Goal: Task Accomplishment & Management: Complete application form

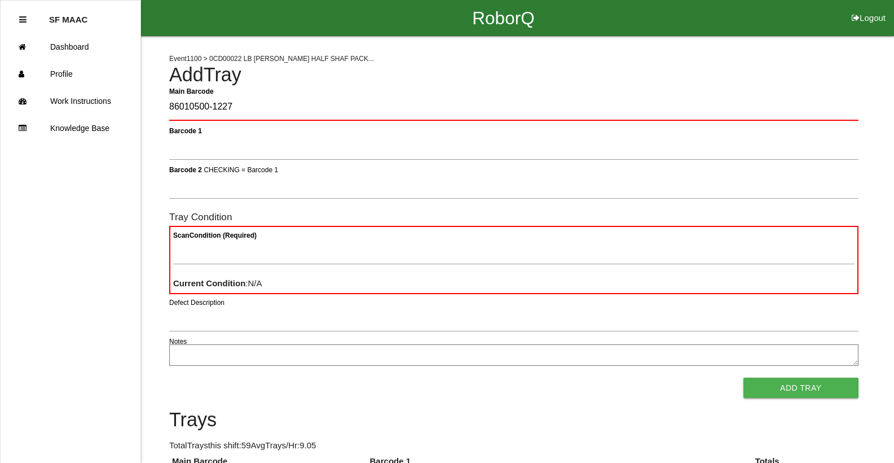
type Barcode "86010500-1227"
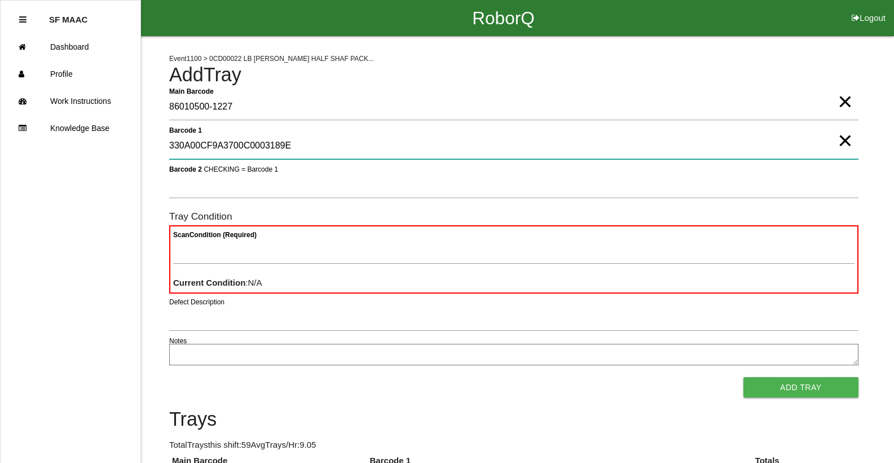
type 1 "330A00CF9A3700C0003189E3"
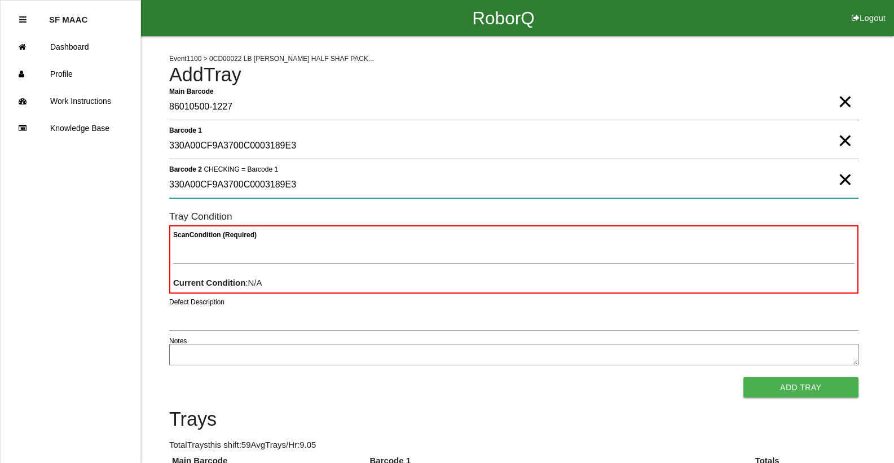
type 2 "330A00CF9A3700C0003189E3"
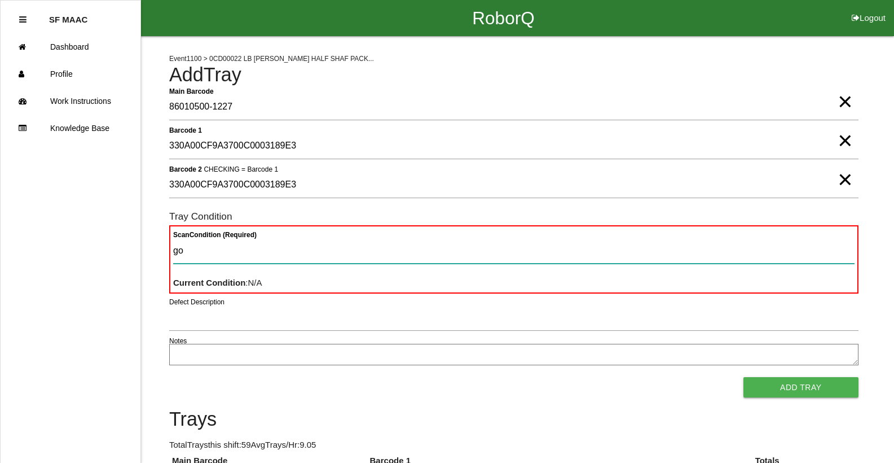
type Condition "goo"
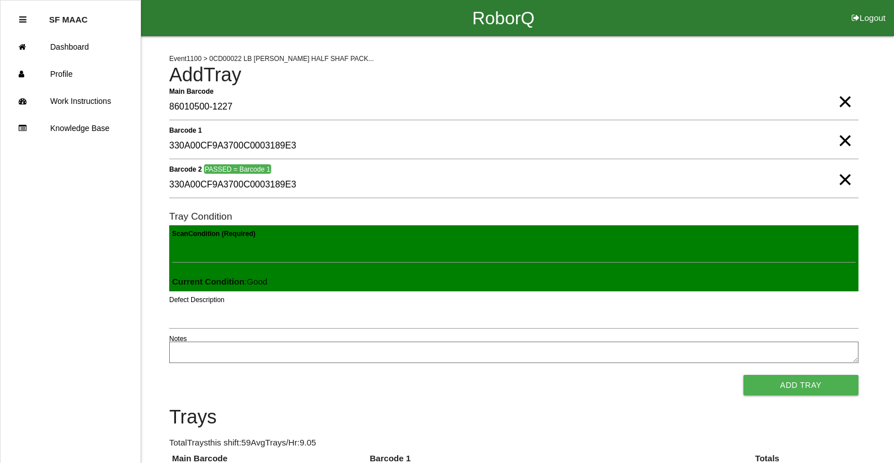
click at [744, 375] on button "Add Tray" at bounding box center [801, 385] width 115 height 20
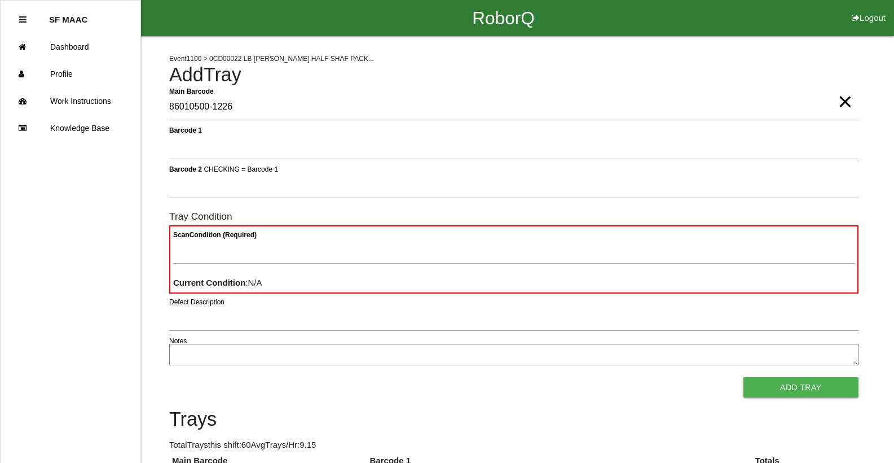
type Barcode "86010500-1226"
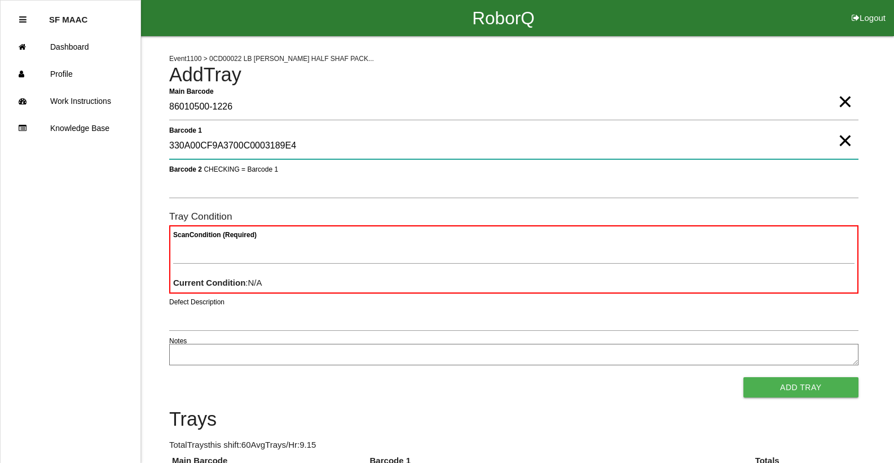
type 1 "330A00CF9A3700C0003189E4"
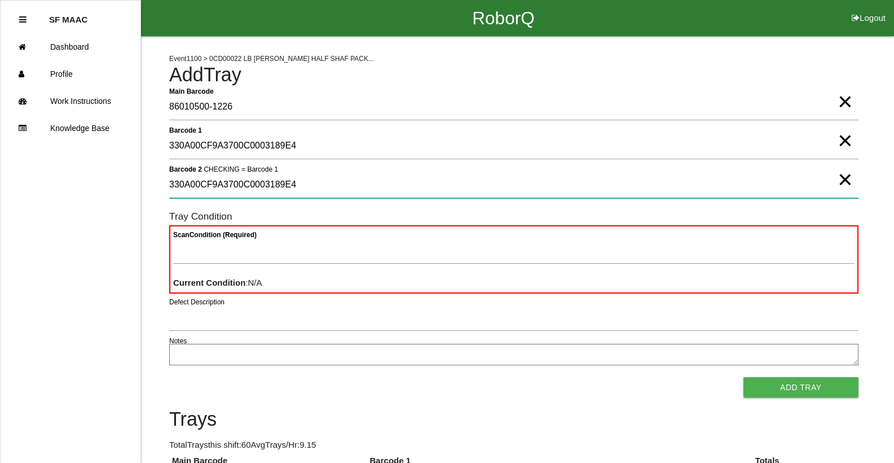
type 2 "330A00CF9A3700C0003189E4"
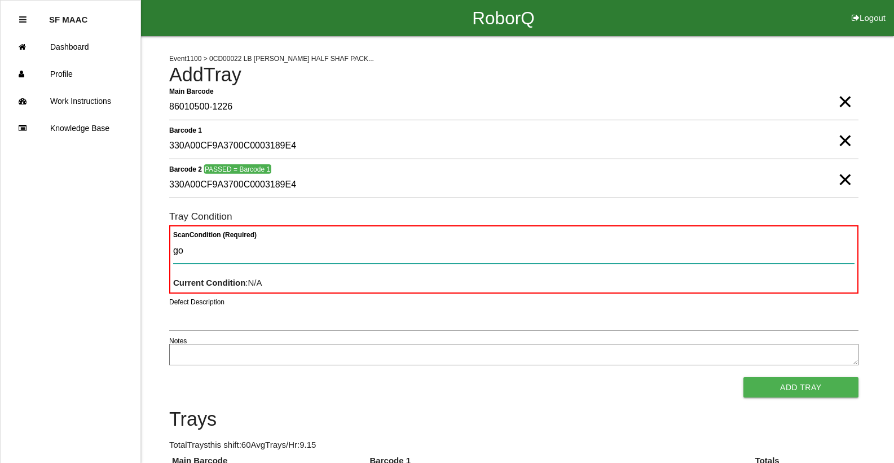
type Condition "goo"
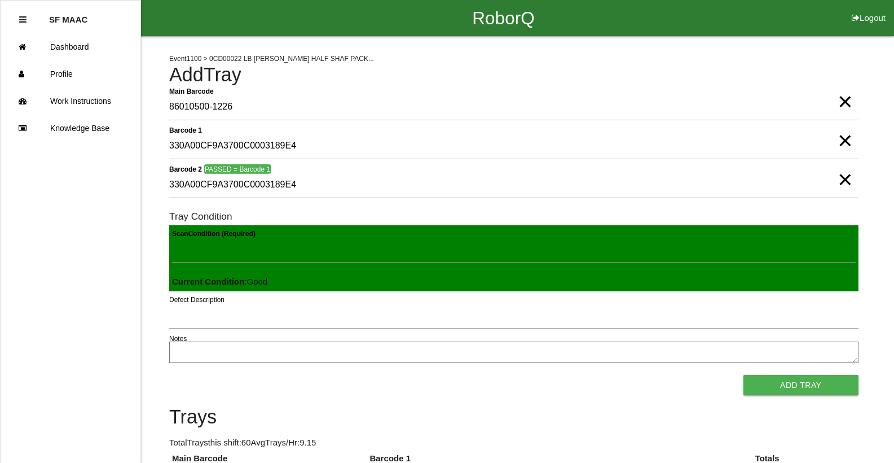
click at [744, 375] on button "Add Tray" at bounding box center [801, 385] width 115 height 20
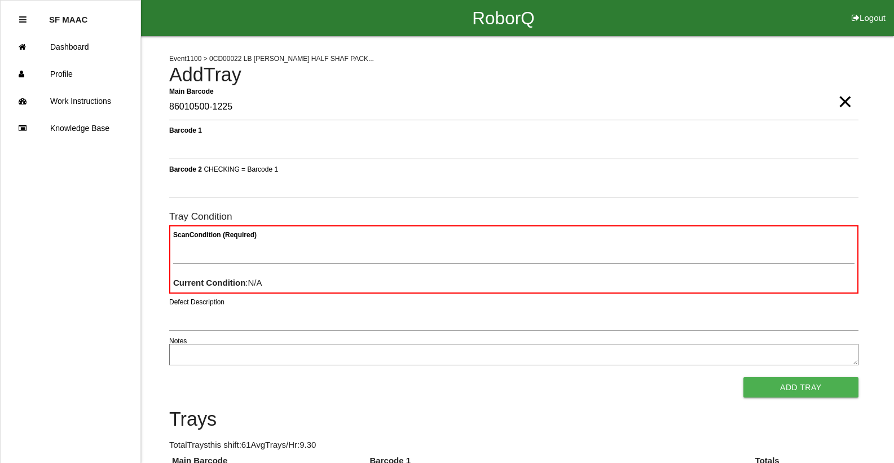
type Barcode "86010500-1225"
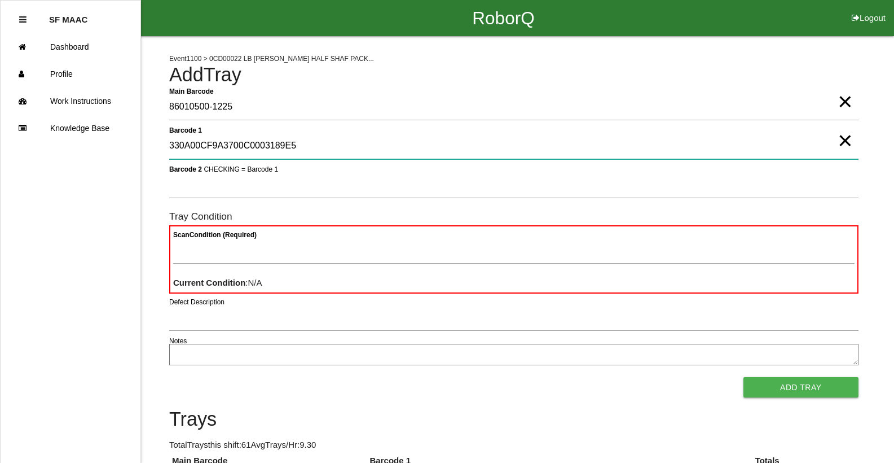
type 1 "330A00CF9A3700C0003189E5"
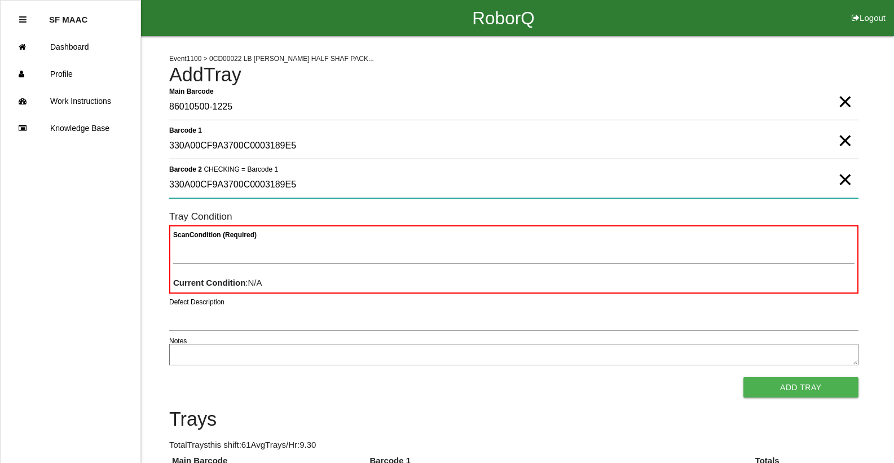
type 2 "330A00CF9A3700C0003189E5"
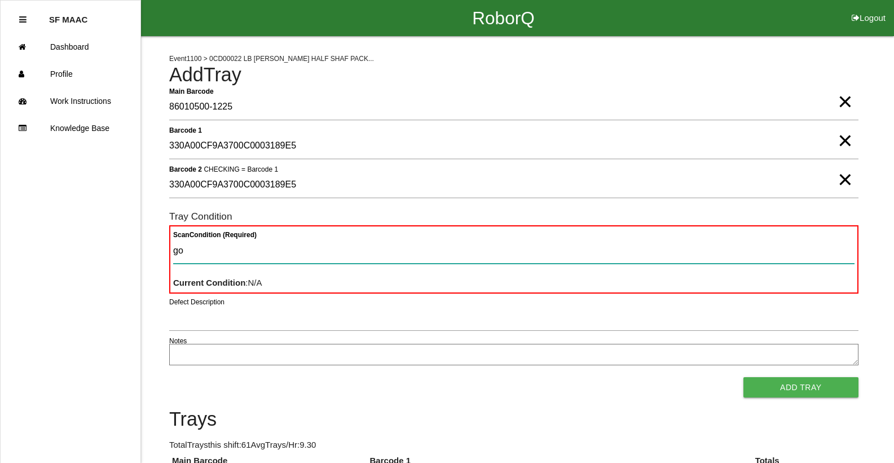
type Condition "goo"
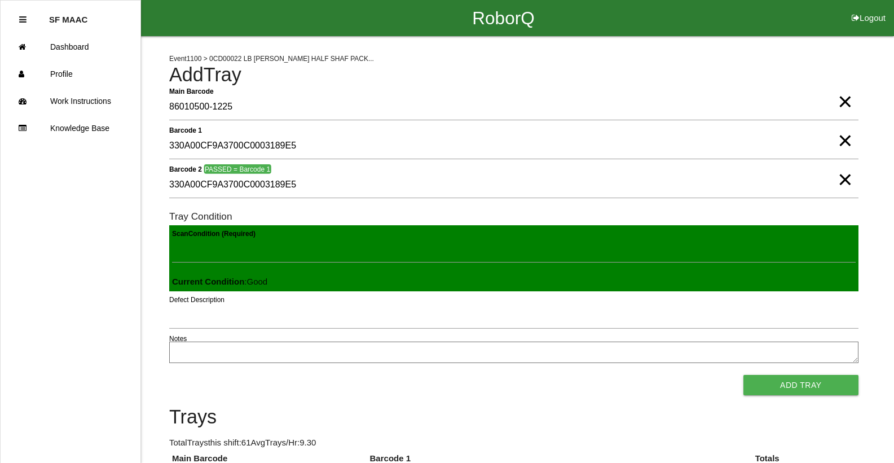
click at [744, 375] on button "Add Tray" at bounding box center [801, 385] width 115 height 20
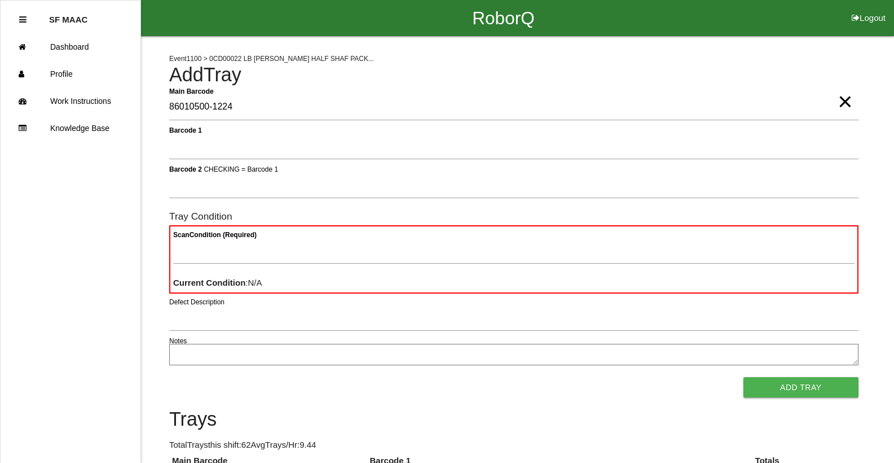
type Barcode "86010500-1224"
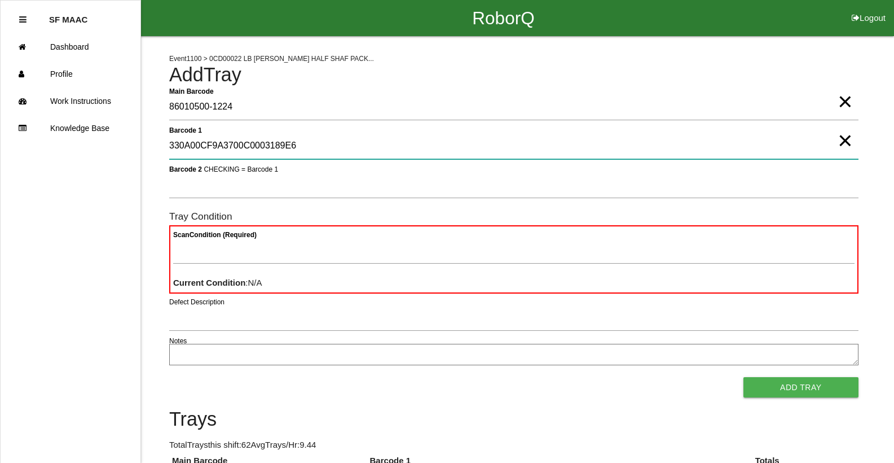
type 1 "330A00CF9A3700C0003189E6"
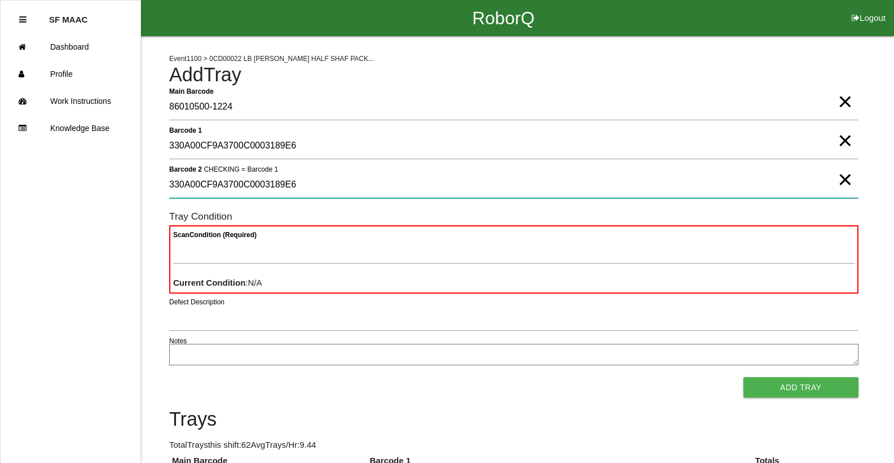
type 2 "330A00CF9A3700C0003189E6"
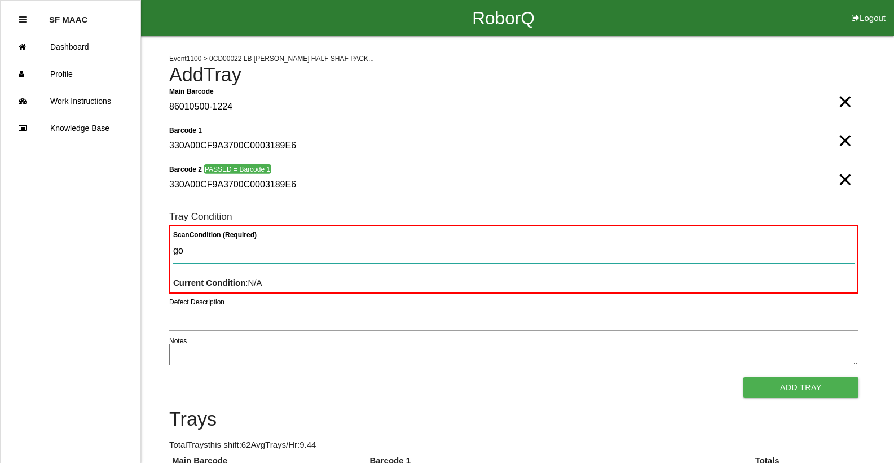
type Condition "goo"
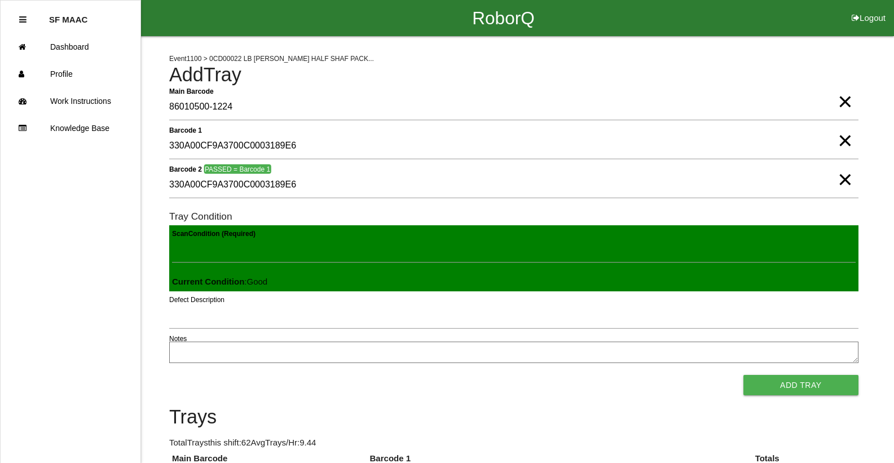
click at [744, 375] on button "Add Tray" at bounding box center [801, 385] width 115 height 20
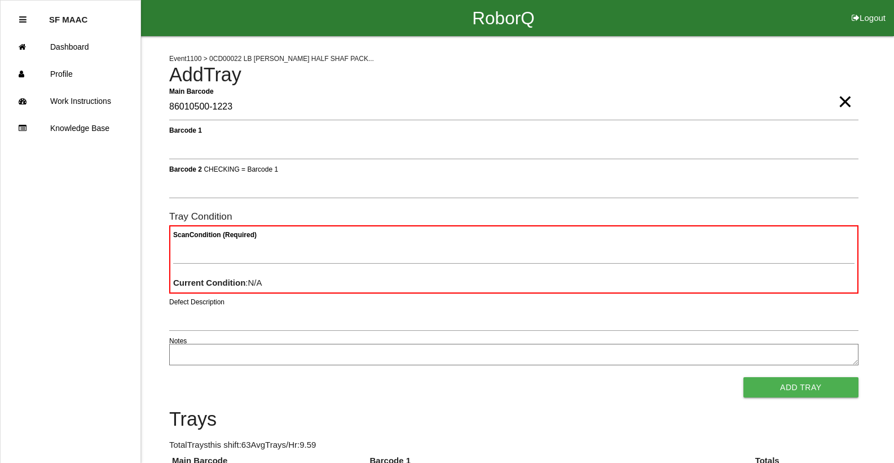
type Barcode "86010500-1223"
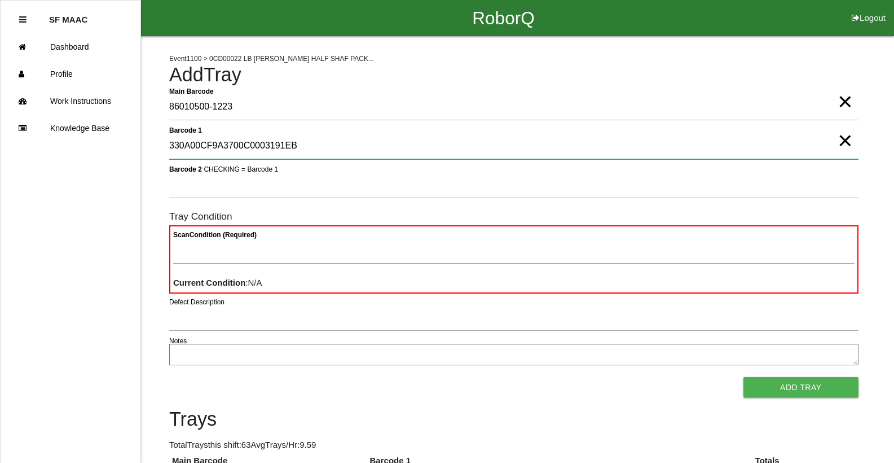
type 1 "330A00CF9A3700C0003191EB"
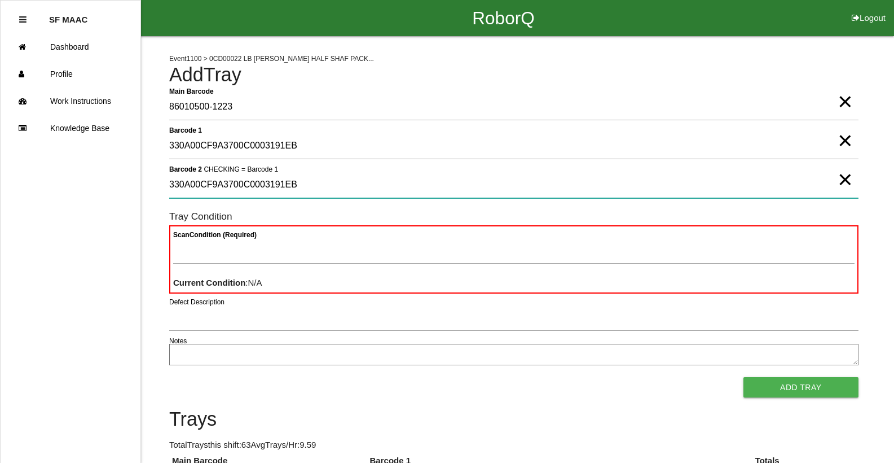
type 2 "330A00CF9A3700C0003191EB"
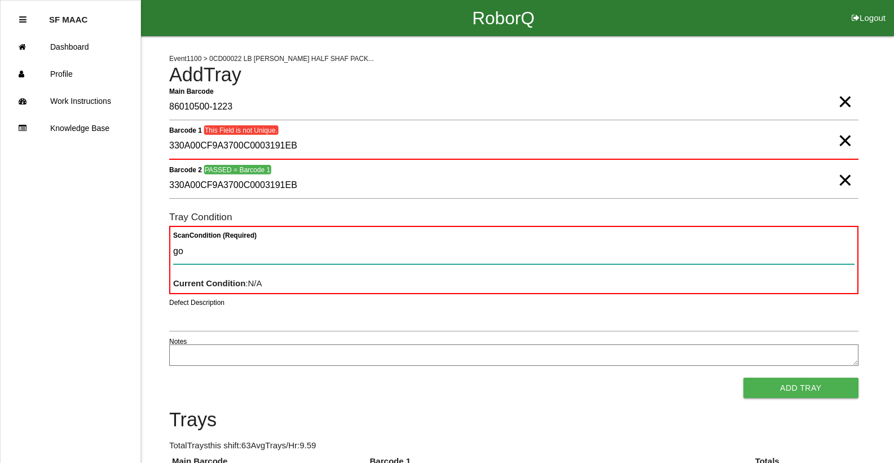
type Condition "goo"
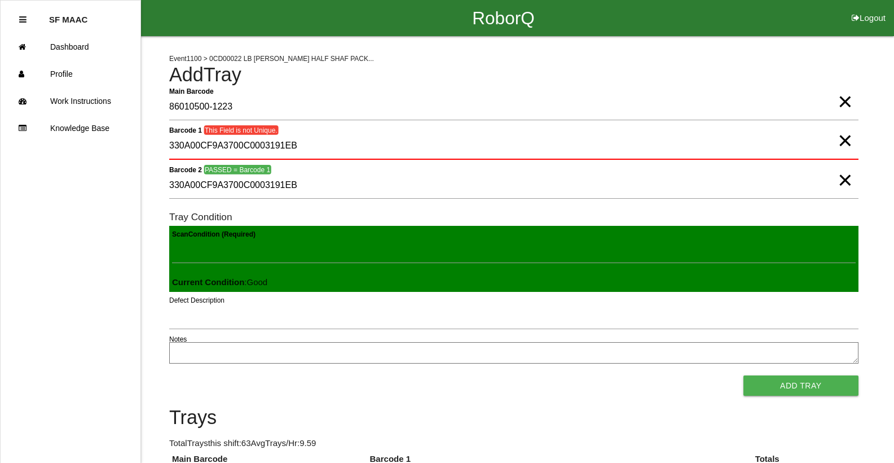
click at [843, 141] on span "×" at bounding box center [845, 129] width 15 height 23
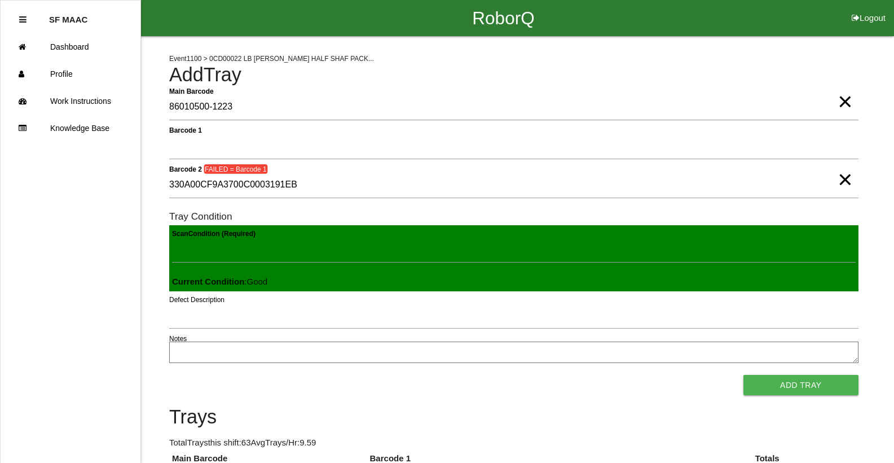
click at [845, 173] on span "×" at bounding box center [845, 168] width 15 height 23
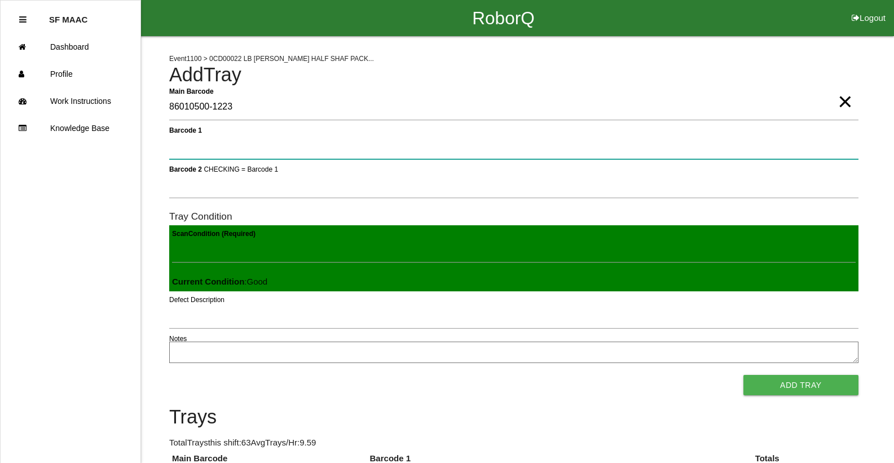
click at [843, 153] on 1 "Barcode 1" at bounding box center [514, 146] width 690 height 26
type 1 "330A00CF9A3700C000318515"
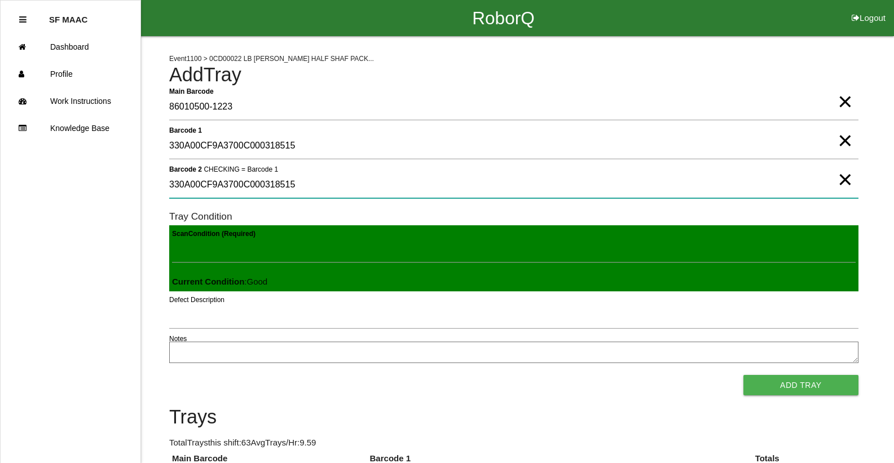
type 2 "330A00CF9A3700C000318515"
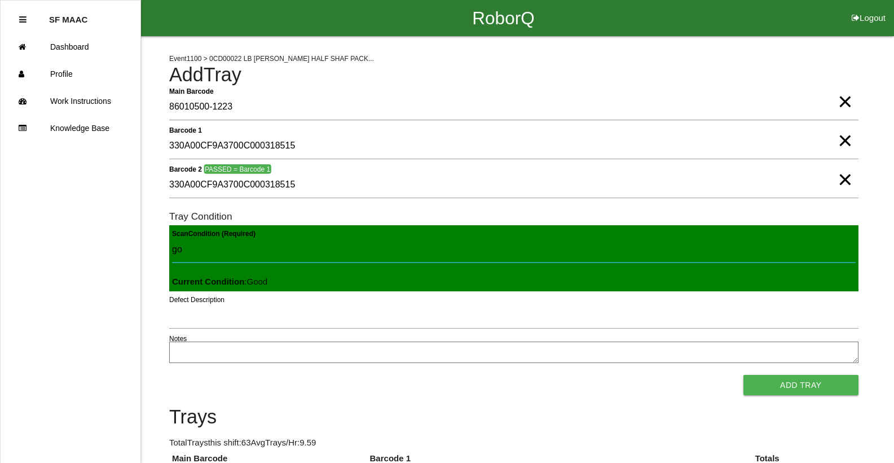
type Condition "goo"
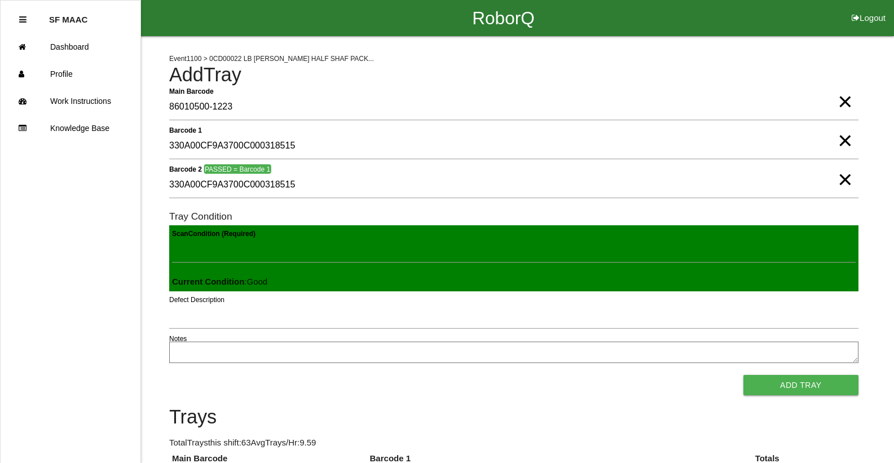
click at [744, 375] on button "Add Tray" at bounding box center [801, 385] width 115 height 20
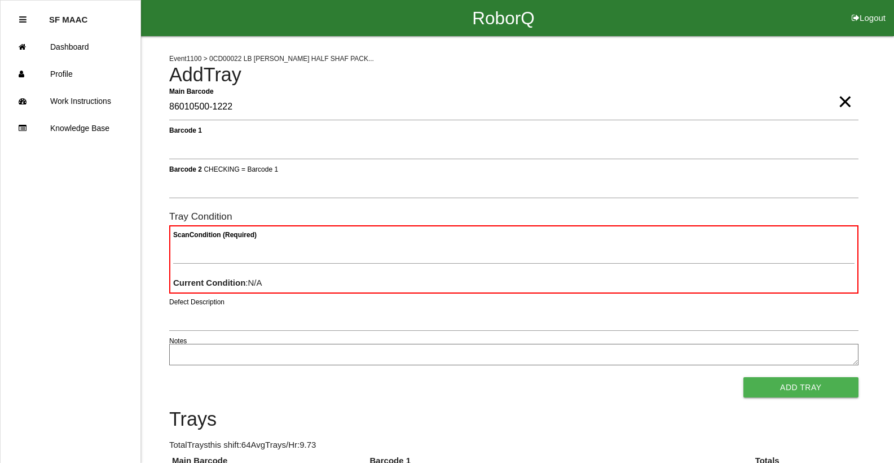
type Barcode "86010500-1222"
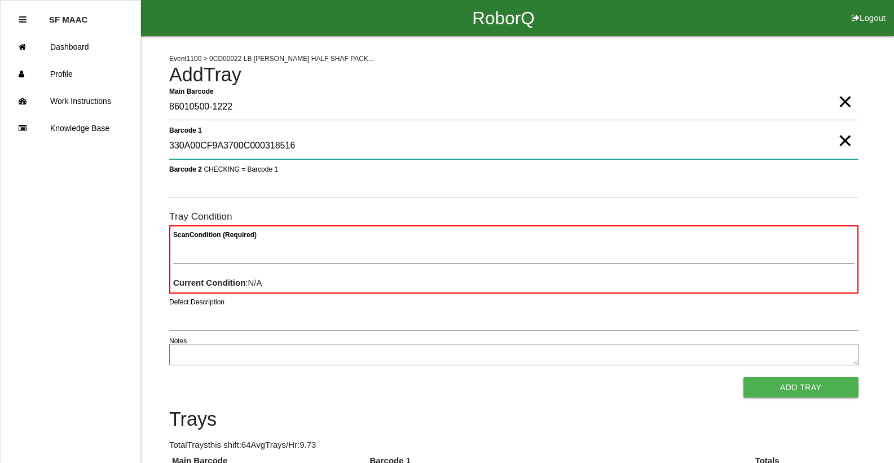
type 1 "330A00CF9A3700C000318516"
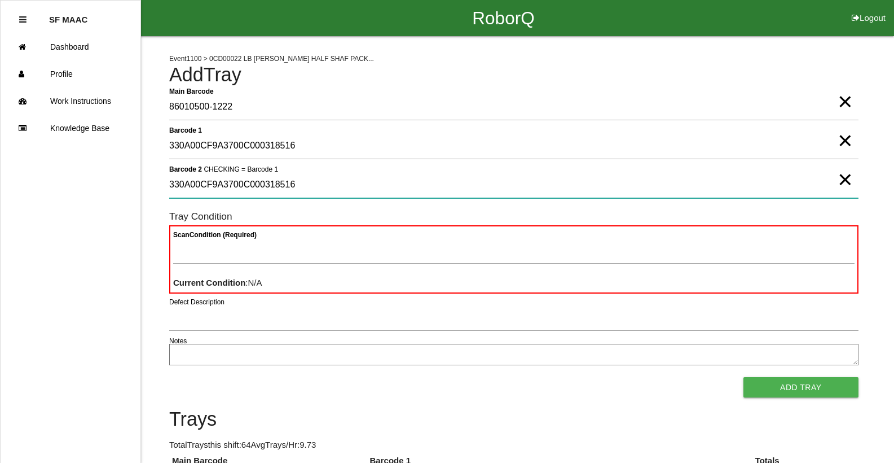
type 2 "330A00CF9A3700C000318516"
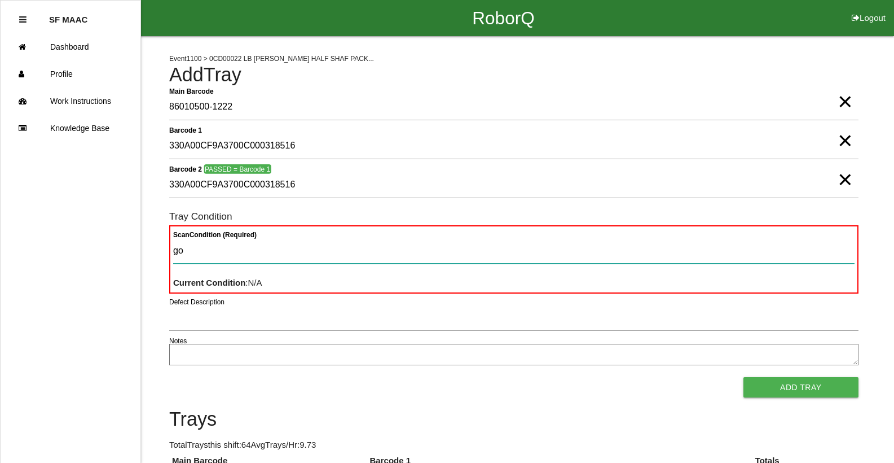
type Condition "goo"
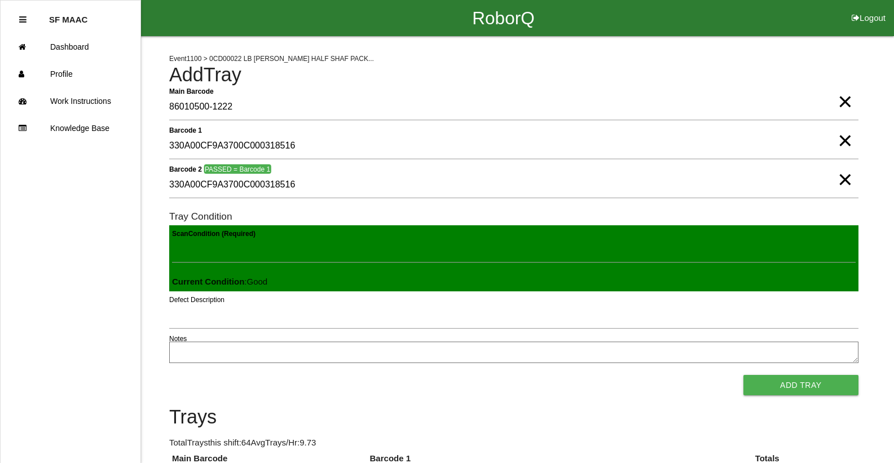
click at [744, 375] on button "Add Tray" at bounding box center [801, 385] width 115 height 20
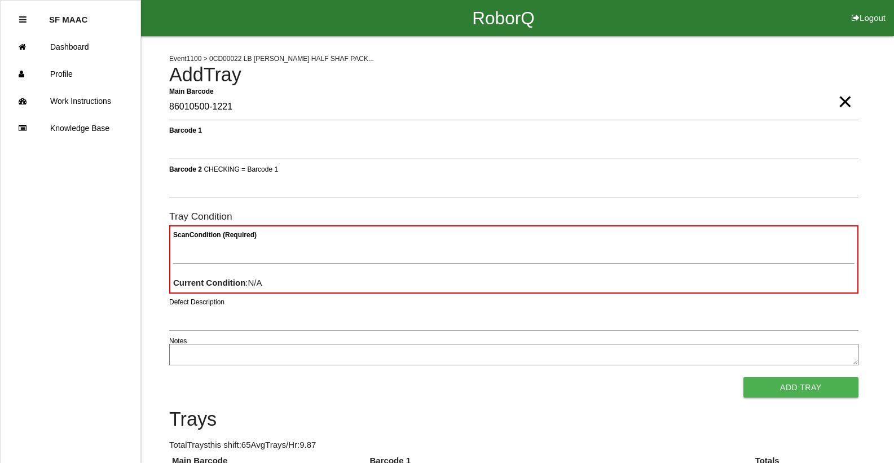
type Barcode "86010500-1221"
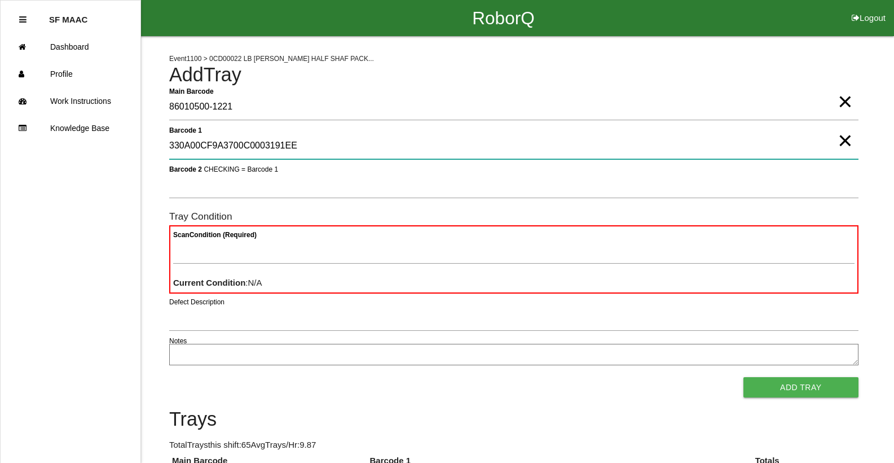
type 1 "330A00CF9A3700C0003191EE"
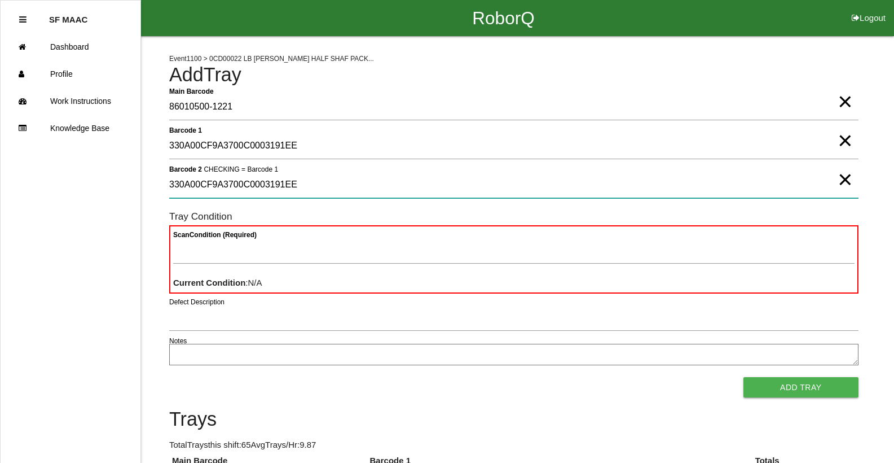
type 2 "330A00CF9A3700C0003191EE"
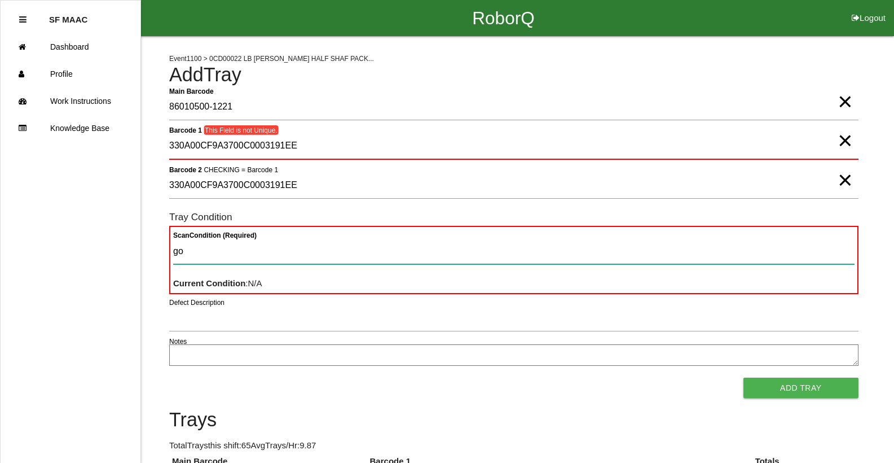
type Condition "goo"
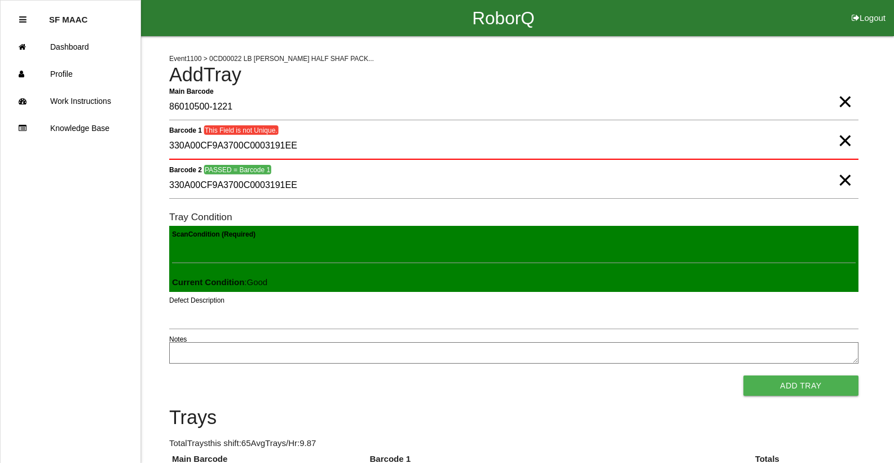
click at [842, 141] on span "×" at bounding box center [845, 129] width 15 height 23
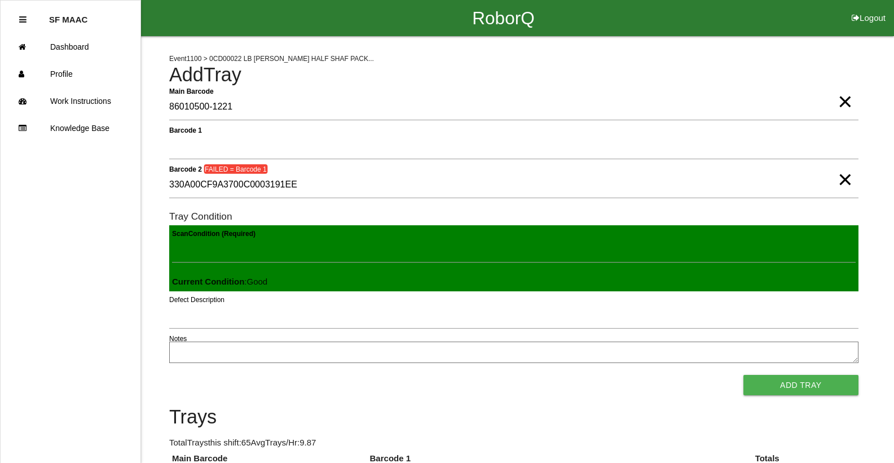
click at [842, 178] on span "×" at bounding box center [845, 168] width 15 height 23
drag, startPoint x: 840, startPoint y: 166, endPoint x: 835, endPoint y: 137, distance: 29.2
click at [836, 146] on form "Main Barcode 86010500-1221 × Barcode 1 Barcode 2 CHECKING = Barcode 1 Tray Cond…" at bounding box center [514, 244] width 690 height 301
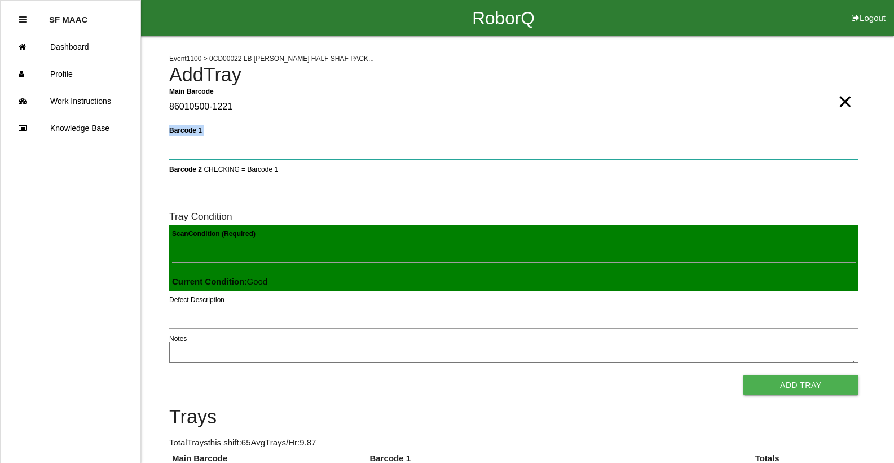
click at [835, 137] on 1 "Barcode 1" at bounding box center [514, 146] width 690 height 26
type 1 "330A00CF9A3700C0003191F1"
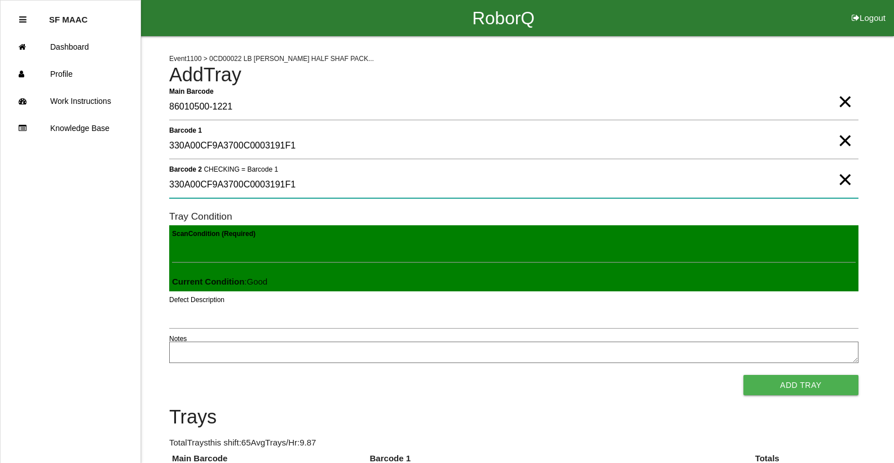
type 2 "330A00CF9A3700C0003191F1"
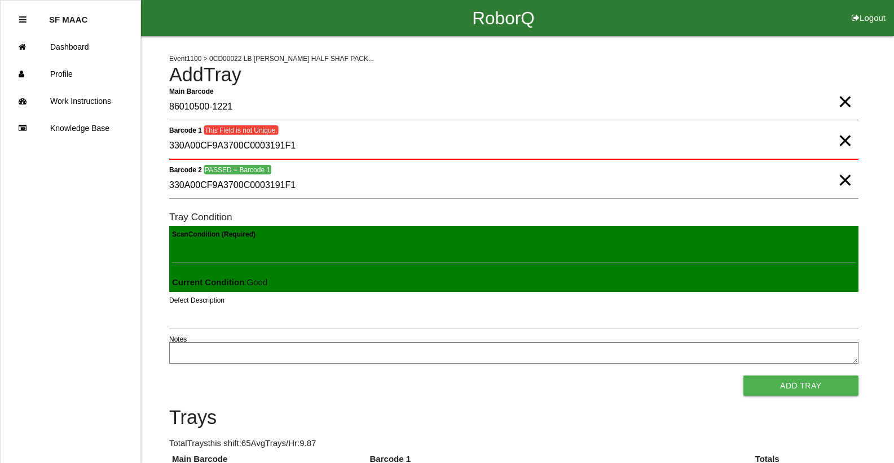
click at [848, 141] on span "×" at bounding box center [845, 129] width 15 height 23
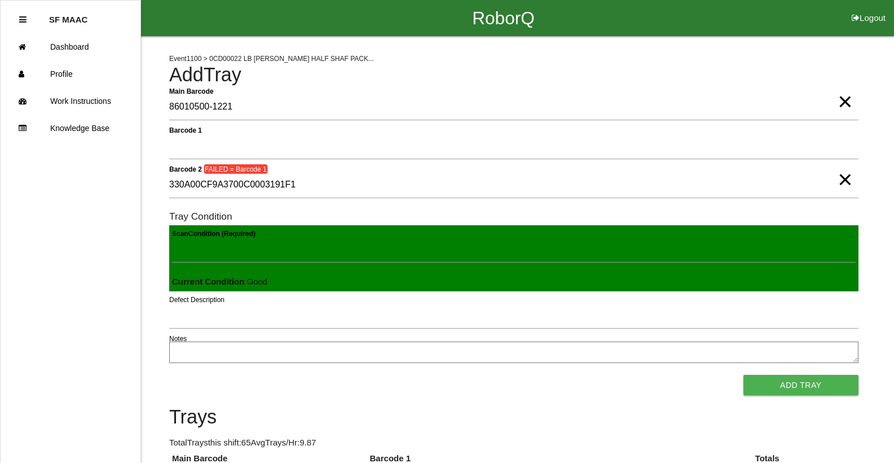
click at [846, 179] on span "×" at bounding box center [845, 168] width 15 height 23
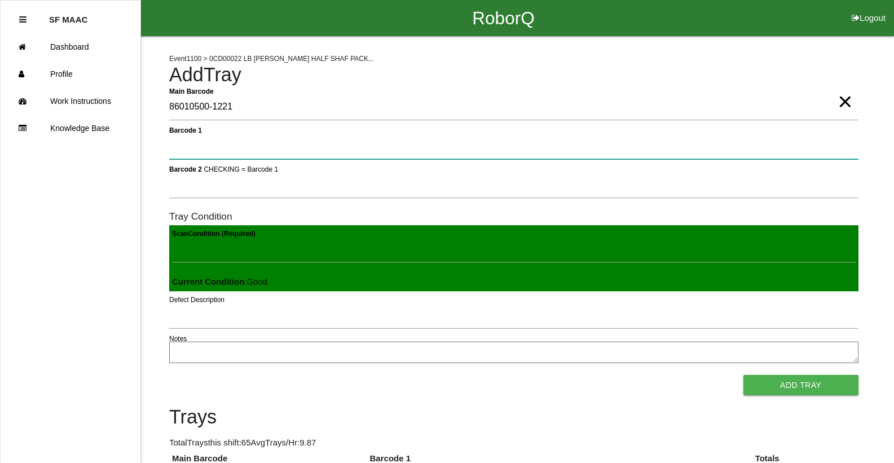
click at [802, 155] on 1 "Barcode 1" at bounding box center [514, 146] width 690 height 26
type 1 "86010500-1221"
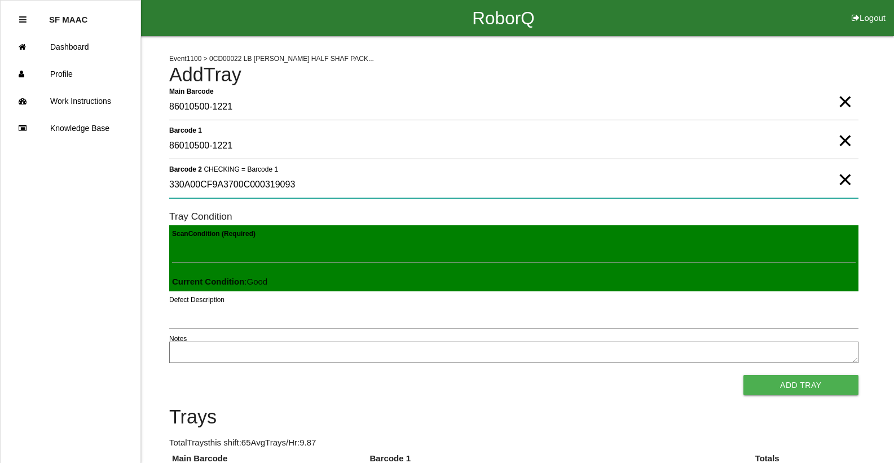
type 2 "330A00CF9A3700C000319093"
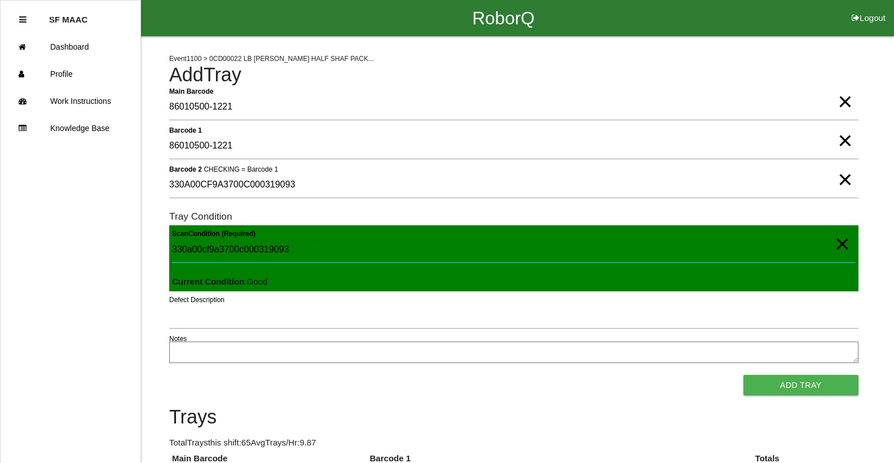
type Condition "330a00cf9a3700c000319093"
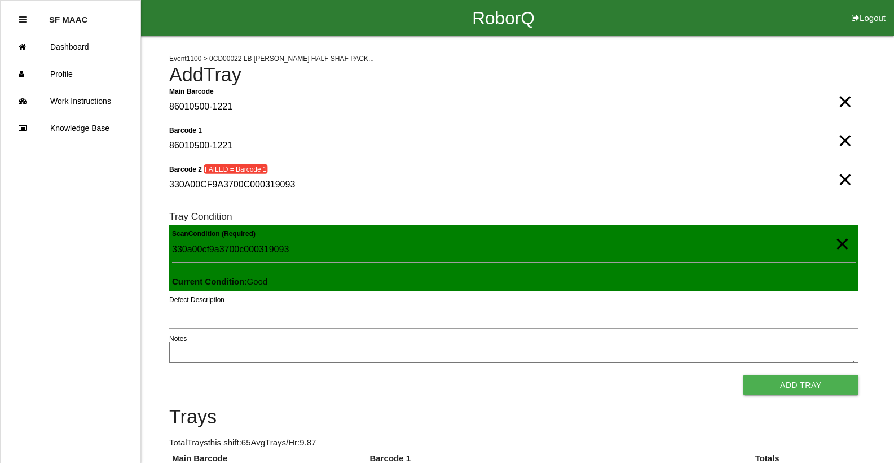
click at [839, 244] on span "×" at bounding box center [842, 232] width 15 height 23
click at [844, 179] on span "×" at bounding box center [845, 168] width 15 height 23
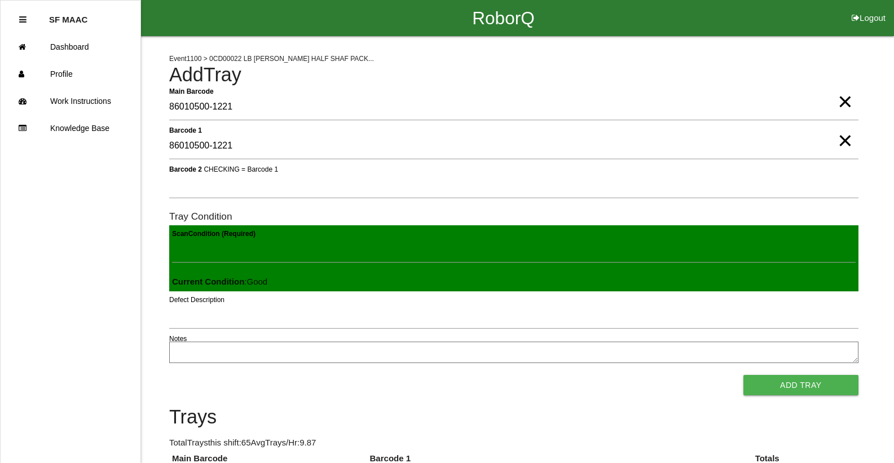
click at [841, 141] on span "×" at bounding box center [845, 129] width 15 height 23
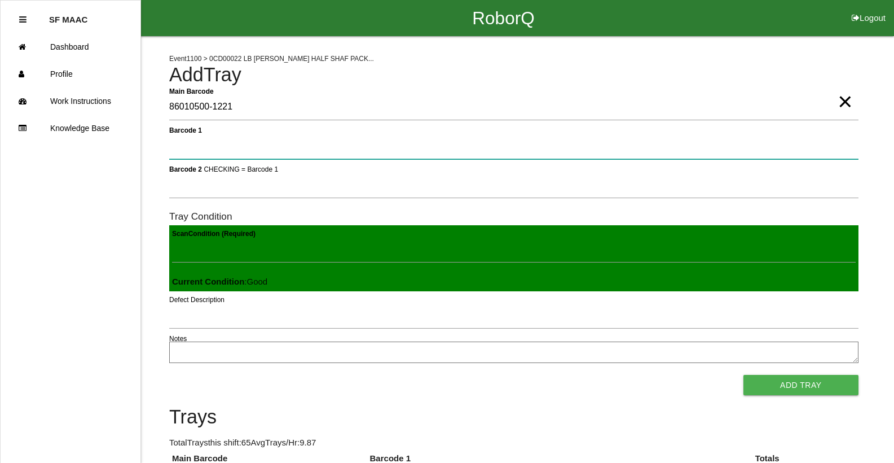
click at [841, 150] on 1 "Barcode 1" at bounding box center [514, 146] width 690 height 26
type 1 "330A00CF9A3700C000319093"
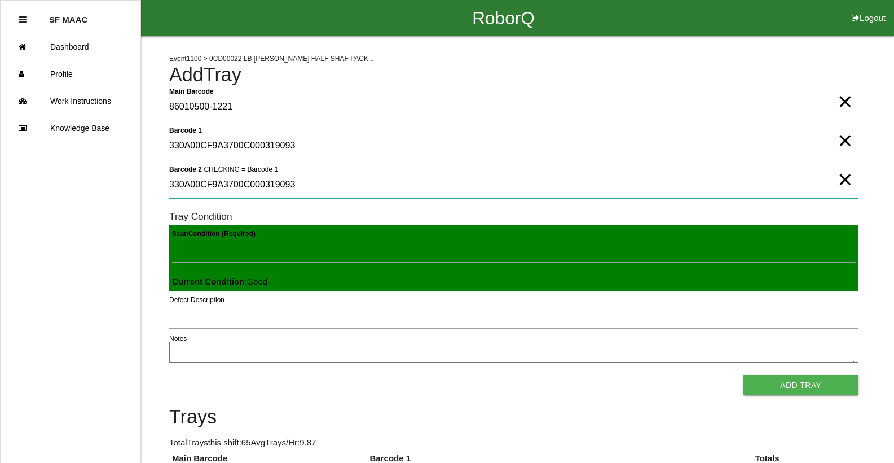
type 2 "330A00CF9A3700C000319093"
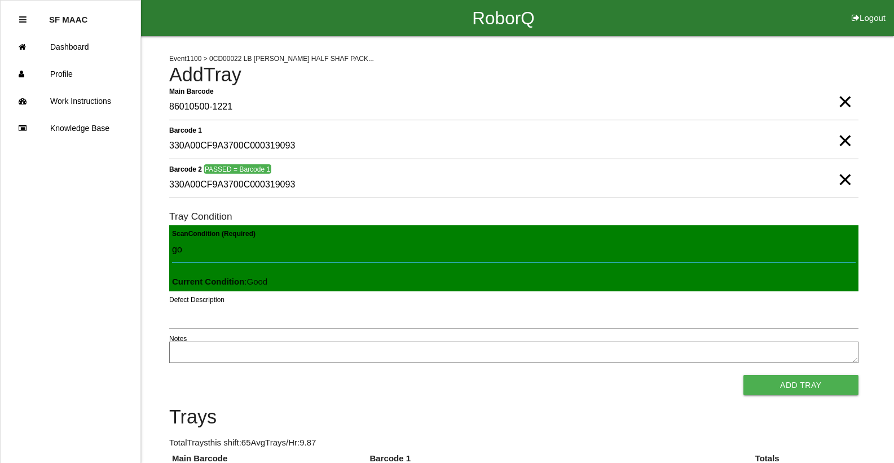
type Condition "goo"
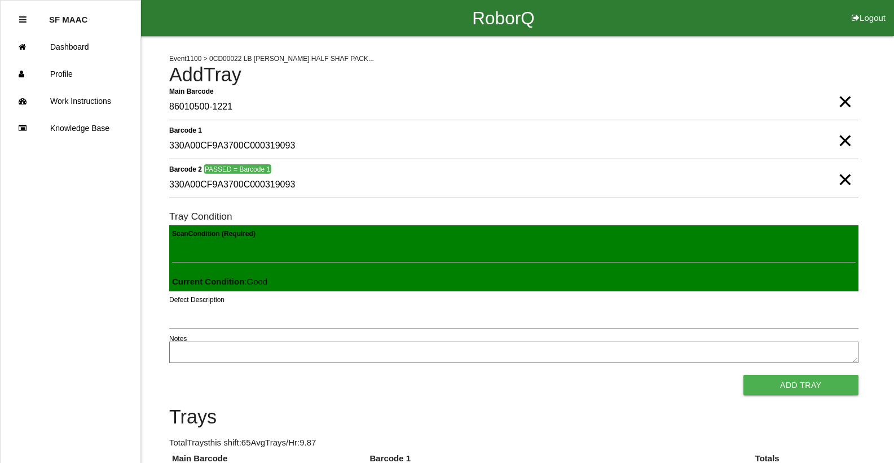
click at [744, 375] on button "Add Tray" at bounding box center [801, 385] width 115 height 20
